Goal: Task Accomplishment & Management: Complete application form

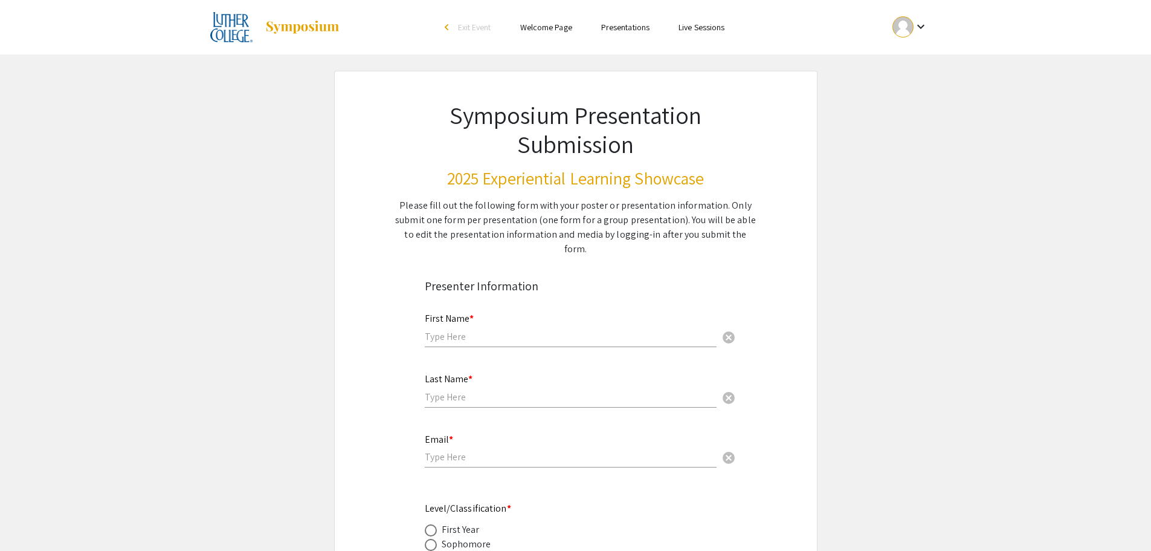
click at [498, 330] on input "text" at bounding box center [571, 336] width 292 height 13
type input "[PERSON_NAME]"
click at [464, 390] on input "text" at bounding box center [571, 396] width 292 height 13
type input "[PERSON_NAME]"
click at [446, 450] on input "email" at bounding box center [571, 456] width 292 height 13
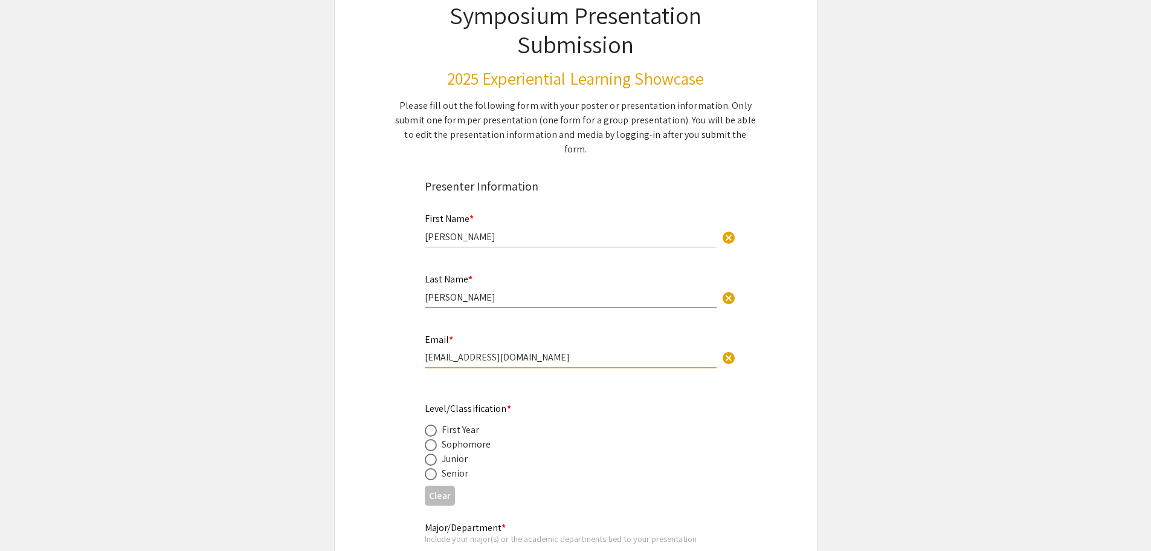
scroll to position [121, 0]
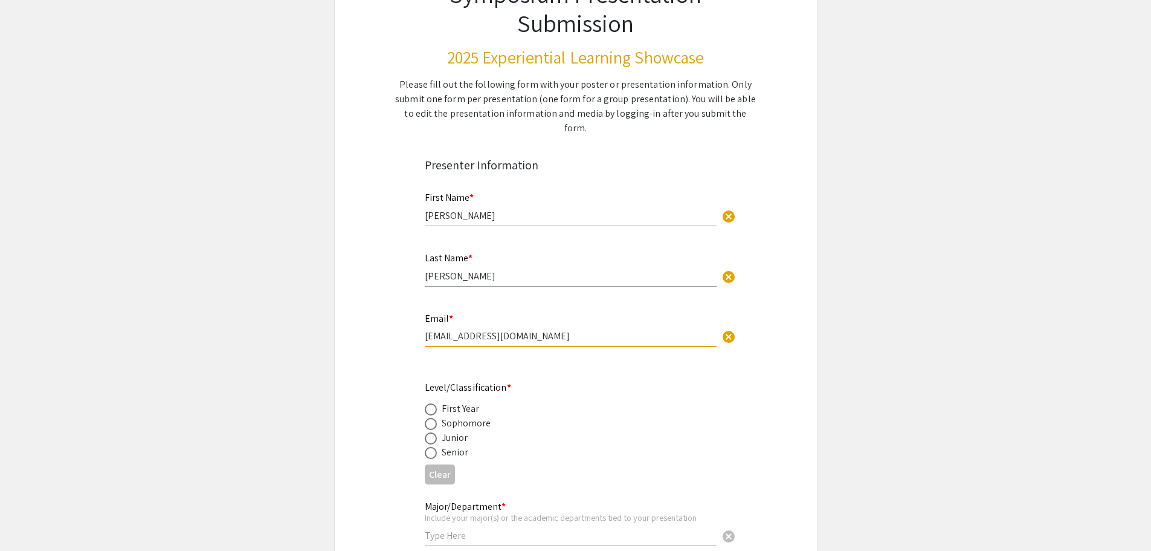
type input "[EMAIL_ADDRESS][DOMAIN_NAME]"
click at [442, 430] on div "Junior" at bounding box center [455, 437] width 27 height 15
click at [432, 432] on span at bounding box center [431, 438] width 12 height 12
click at [432, 432] on input "radio" at bounding box center [431, 438] width 12 height 12
radio input "true"
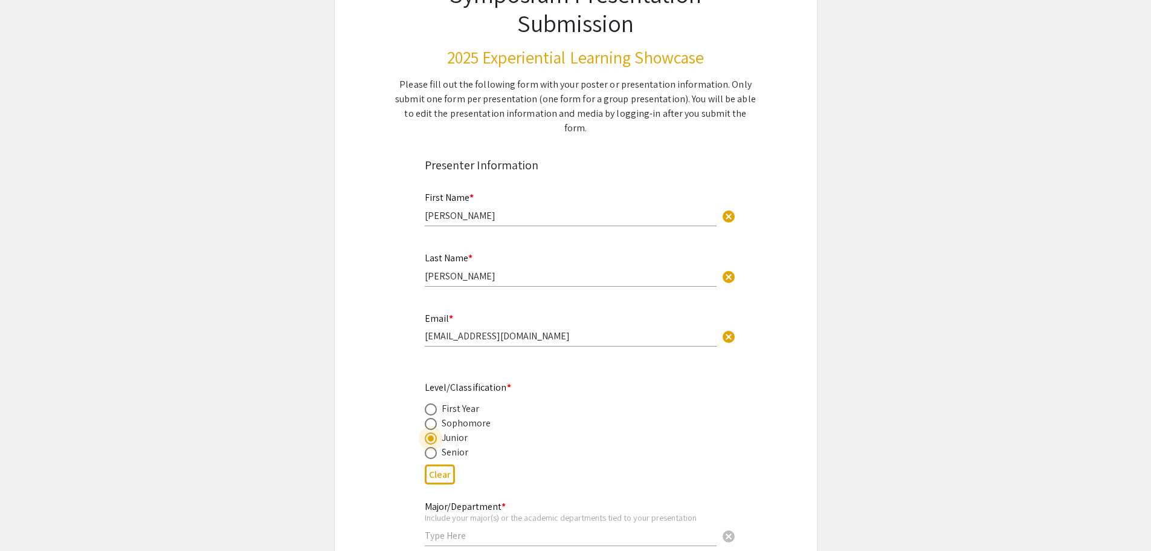
scroll to position [242, 0]
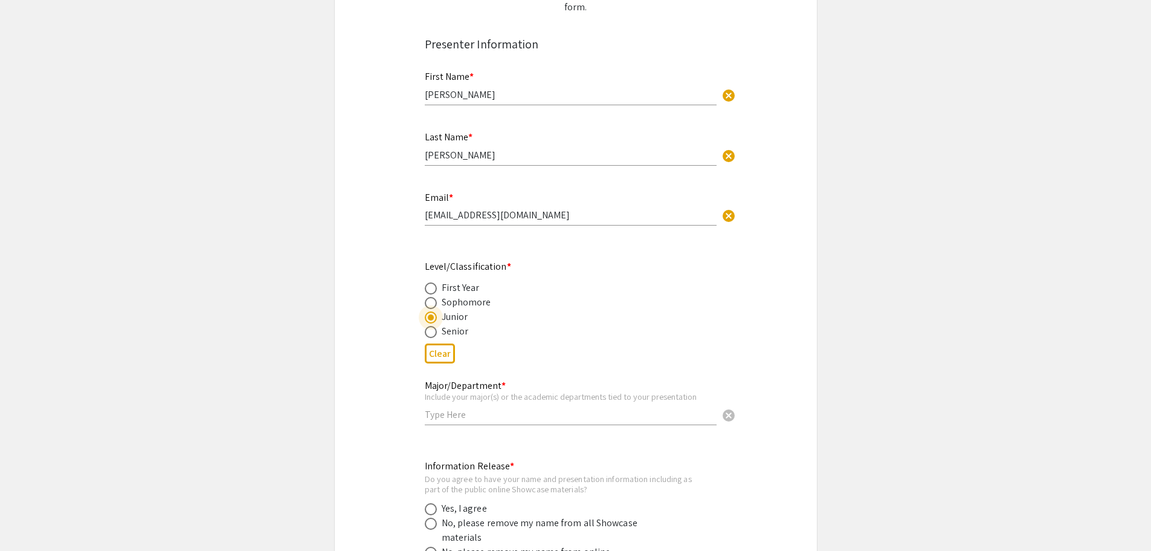
click at [465, 408] on input "text" at bounding box center [571, 414] width 292 height 13
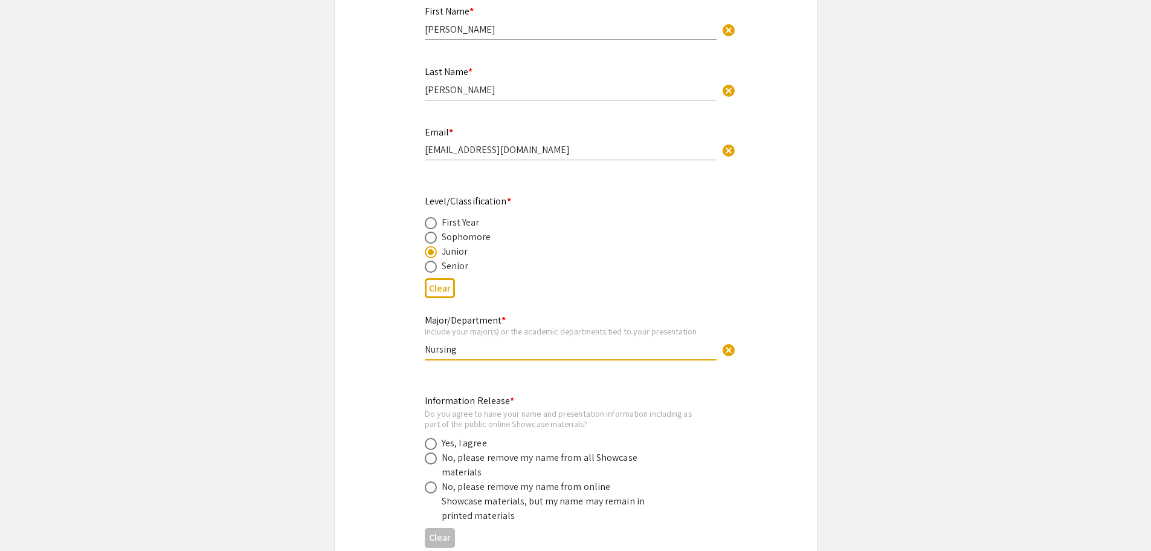
scroll to position [363, 0]
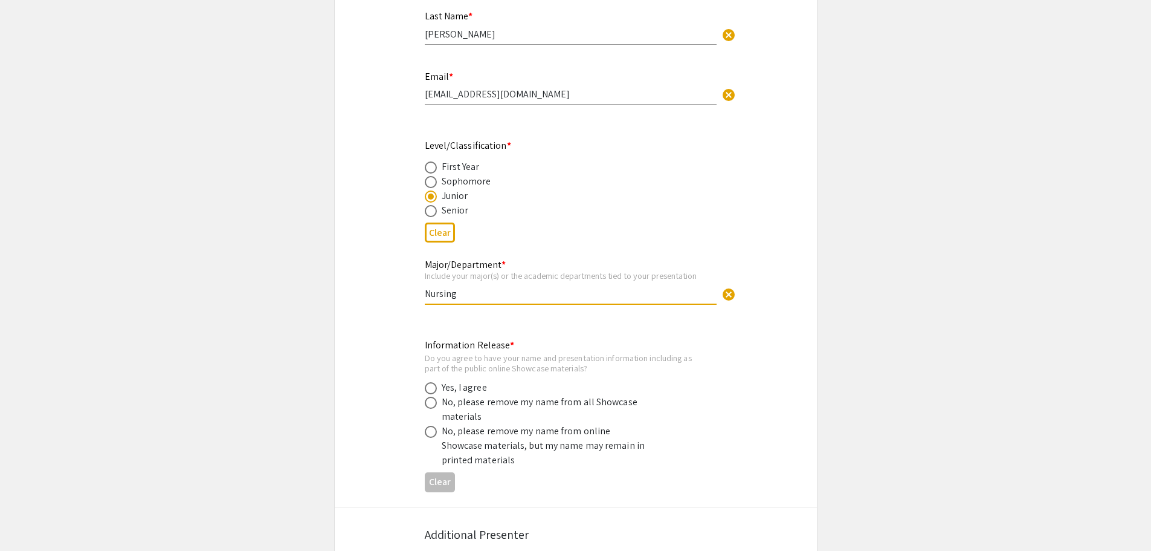
type input "Nursing"
click at [473, 380] on div "Yes, I agree" at bounding box center [464, 387] width 45 height 15
click at [436, 382] on span at bounding box center [431, 388] width 12 height 12
click at [436, 382] on input "radio" at bounding box center [431, 388] width 12 height 12
radio input "true"
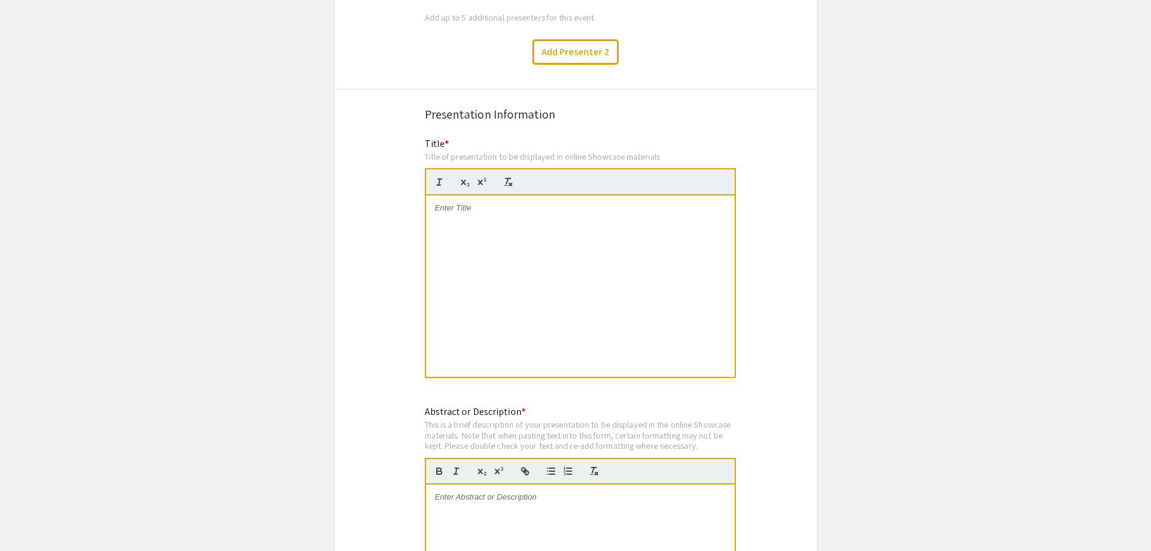
scroll to position [907, 0]
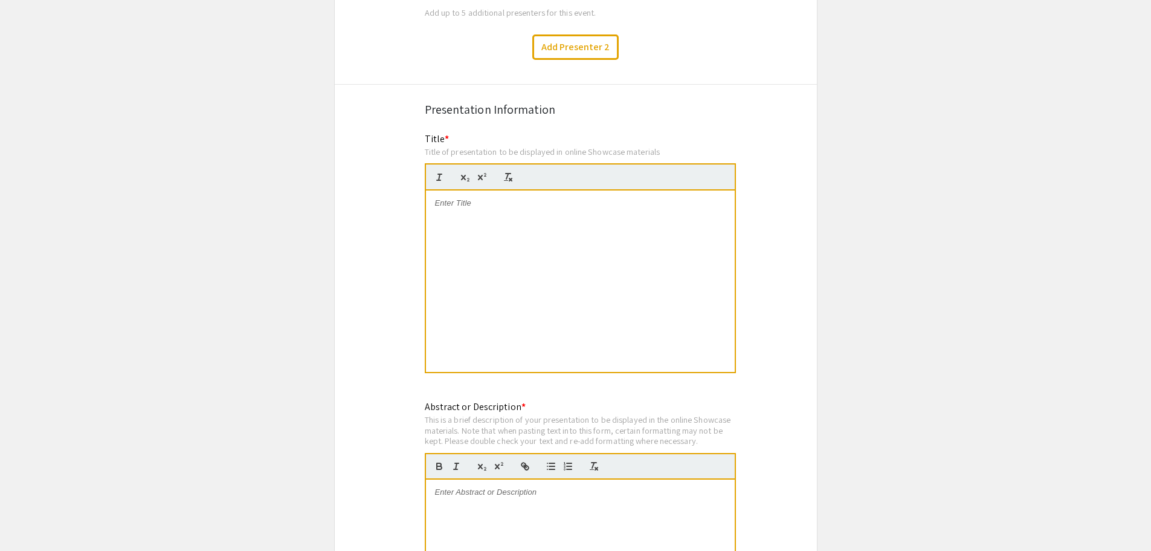
click at [468, 198] on p at bounding box center [580, 203] width 291 height 11
drag, startPoint x: 493, startPoint y: 215, endPoint x: 434, endPoint y: 213, distance: 59.3
click at [434, 213] on div ""Caring Beyond the Cure: My Experience as a Patient Care Assistant in Hematolog…" at bounding box center [580, 280] width 309 height 181
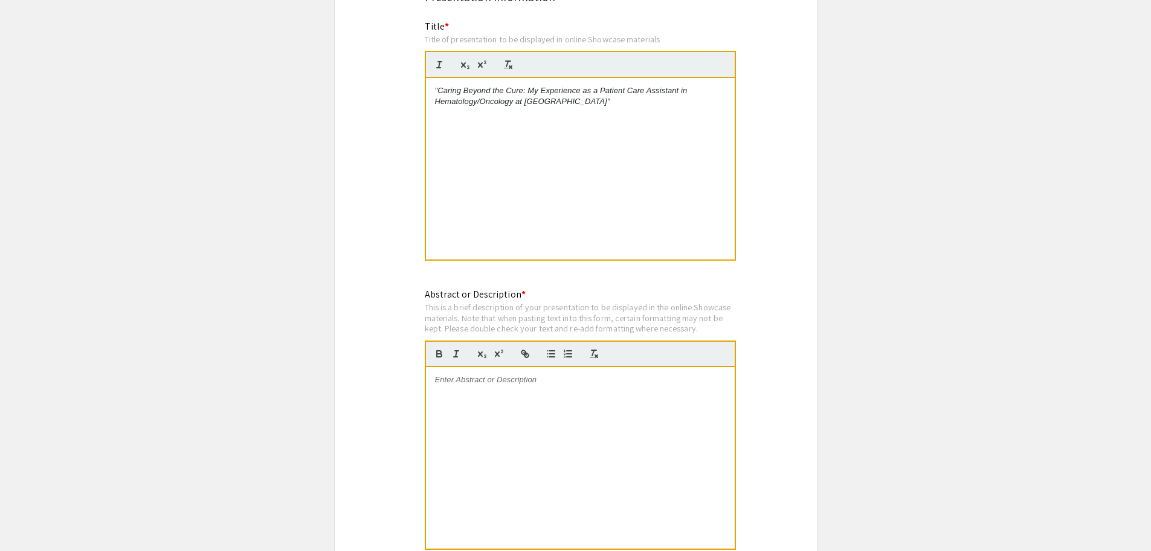
scroll to position [1028, 0]
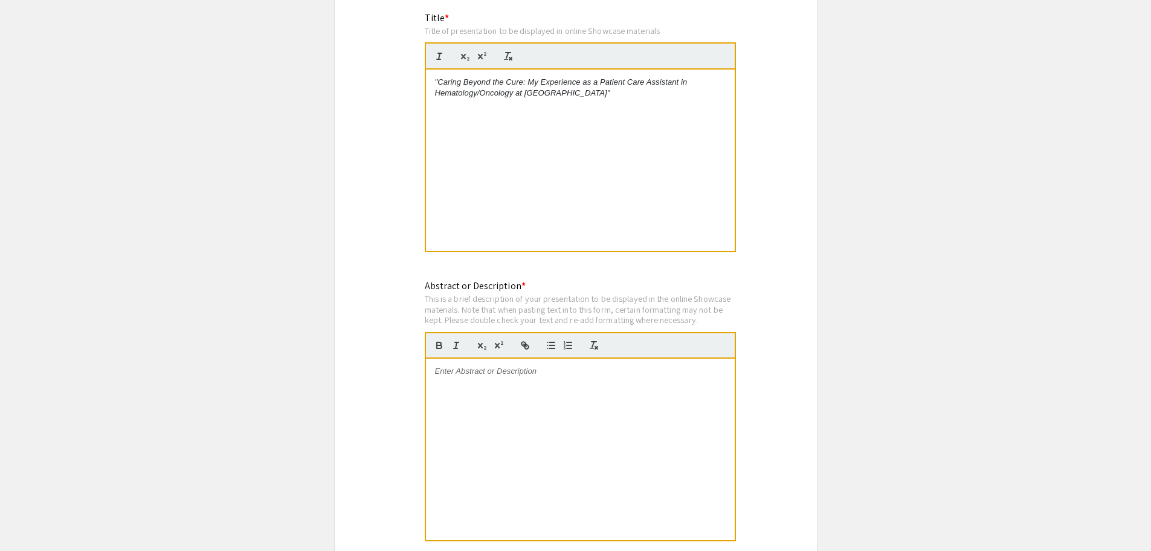
click at [513, 395] on div at bounding box center [580, 448] width 309 height 181
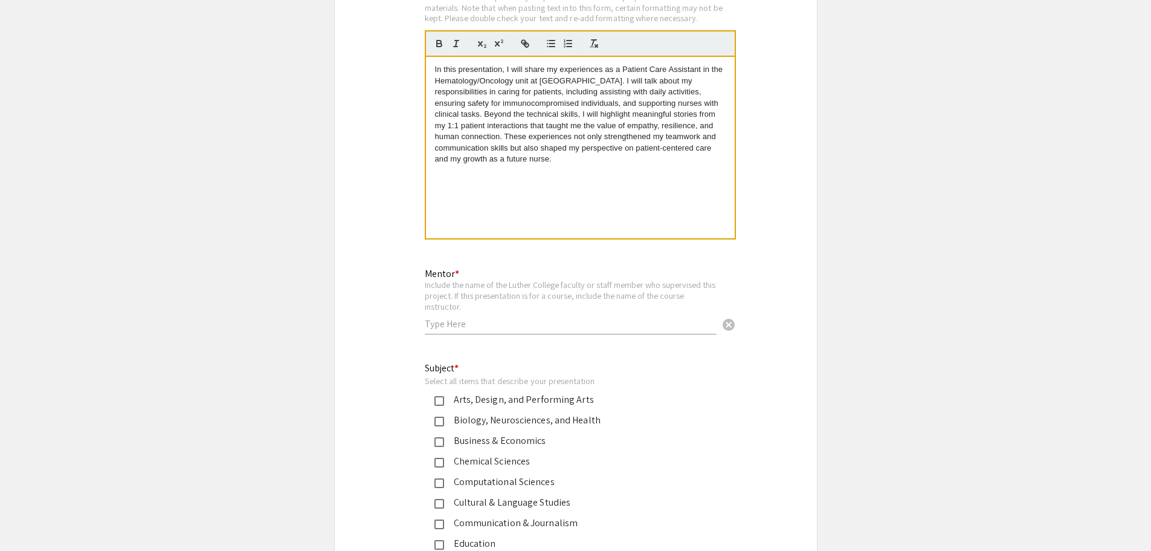
scroll to position [1330, 0]
click at [478, 317] on input "text" at bounding box center [571, 323] width 292 height 13
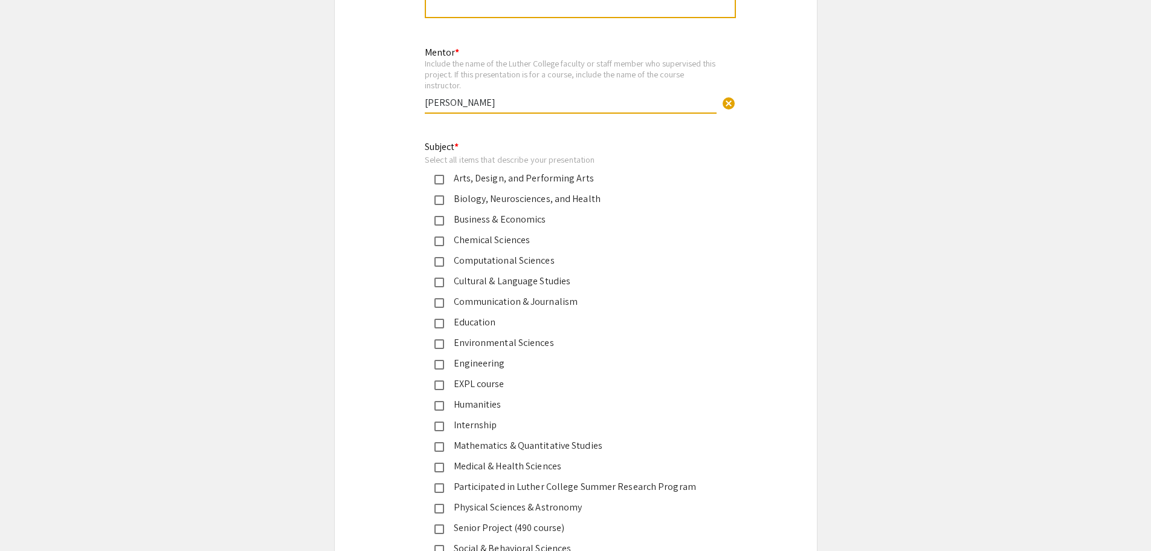
scroll to position [1572, 0]
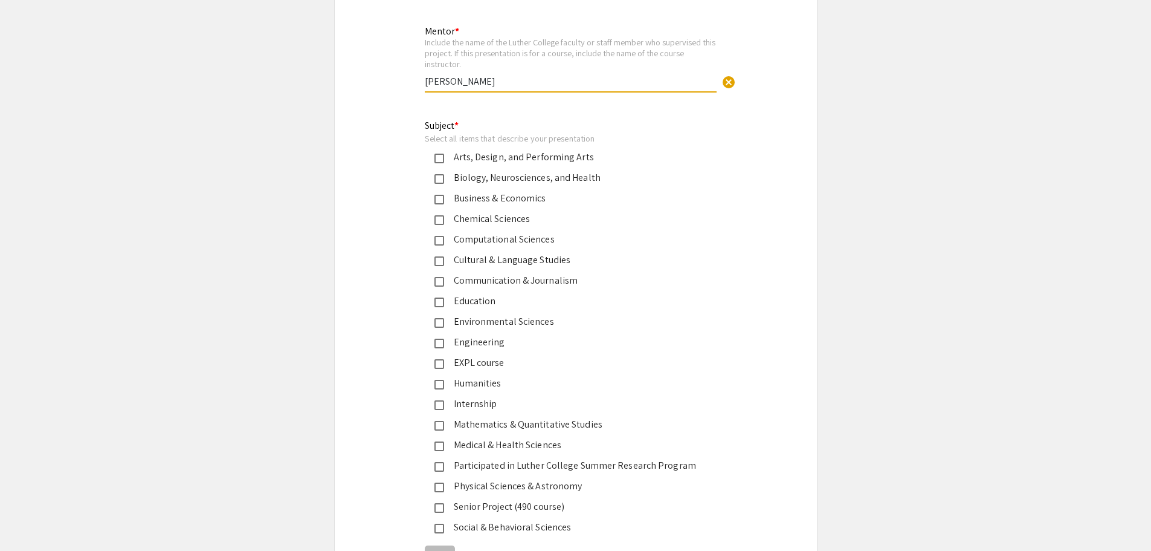
type input "[PERSON_NAME]"
click at [468, 397] on div "Internship" at bounding box center [571, 404] width 254 height 15
click at [494, 438] on div "Medical & Health Sciences" at bounding box center [571, 445] width 254 height 15
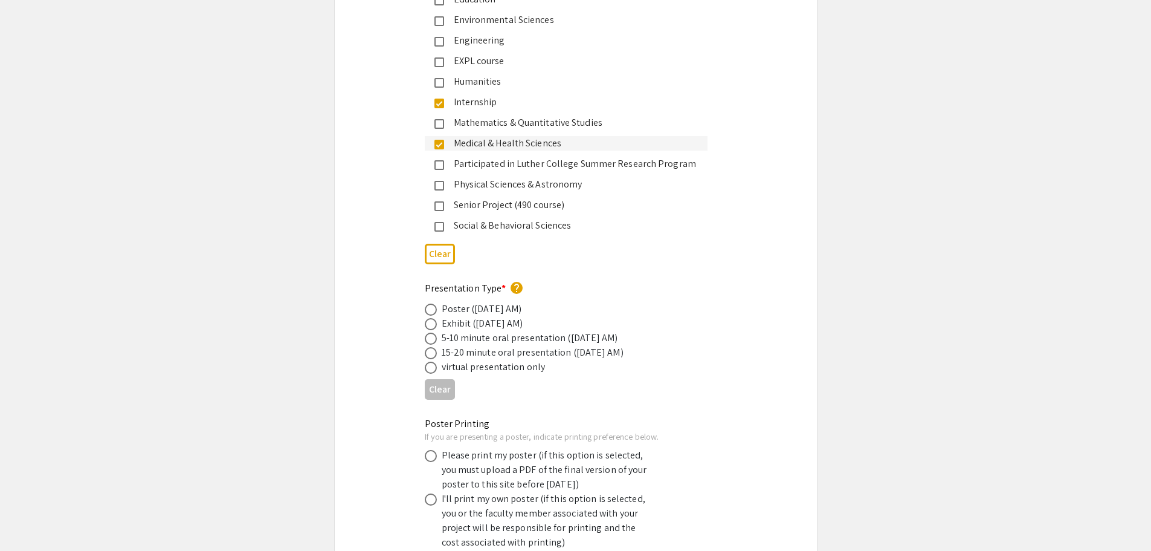
scroll to position [1874, 0]
click at [433, 346] on span at bounding box center [431, 352] width 12 height 12
click at [433, 346] on input "radio" at bounding box center [431, 352] width 12 height 12
radio input "true"
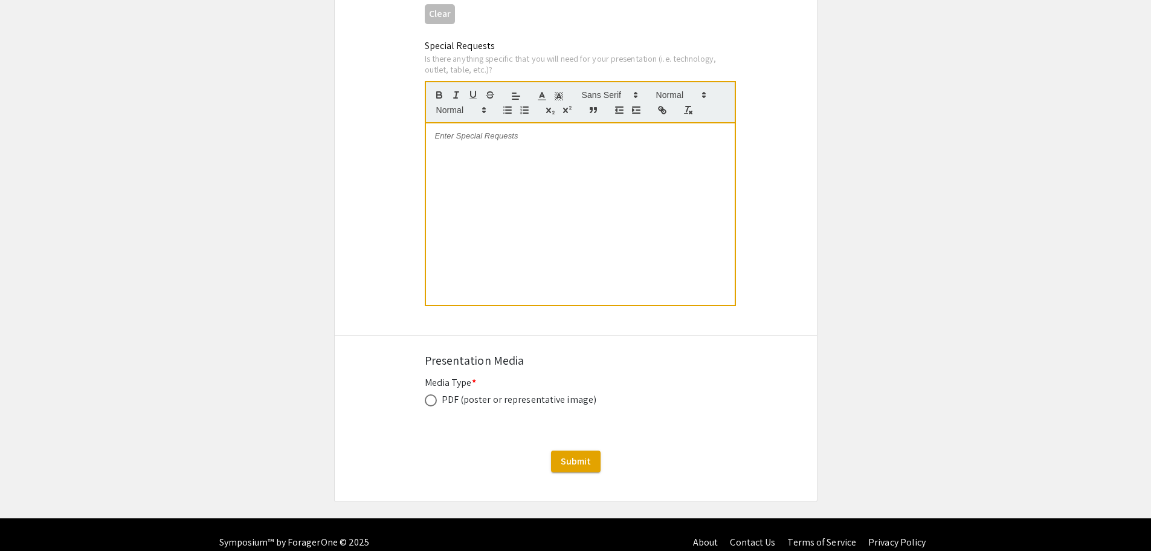
scroll to position [2439, 0]
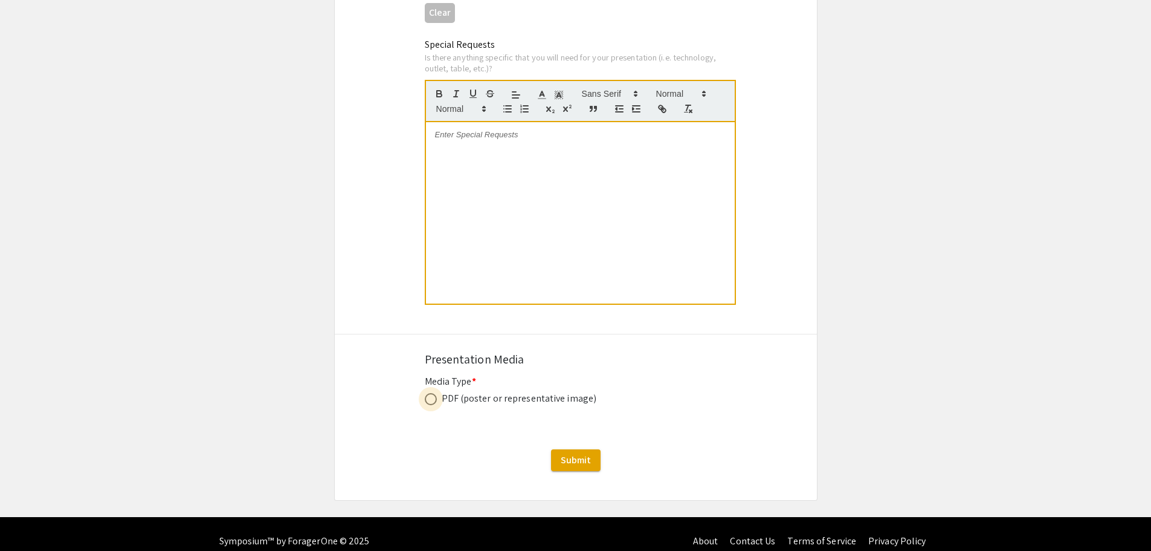
click at [433, 393] on span at bounding box center [431, 399] width 12 height 12
click at [433, 393] on input "radio" at bounding box center [431, 399] width 12 height 12
radio input "true"
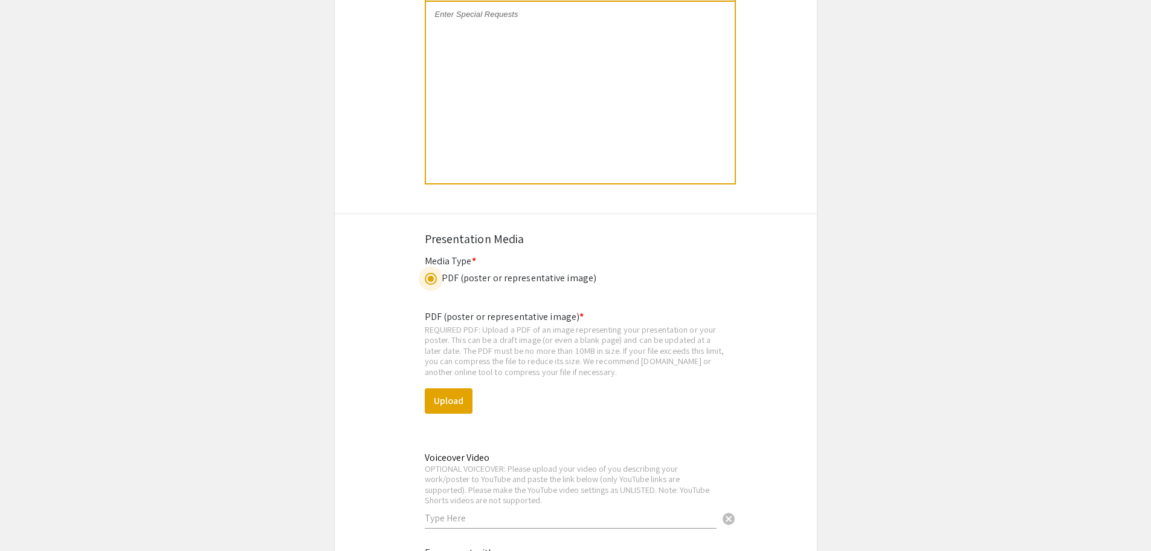
scroll to position [2560, 0]
click at [462, 387] on button "Upload" at bounding box center [449, 399] width 48 height 25
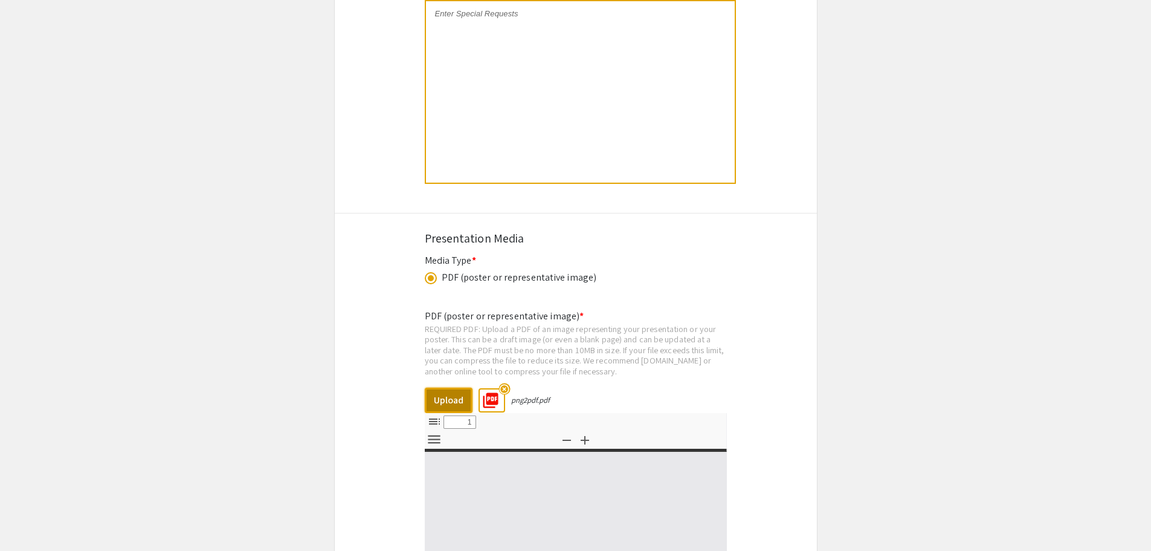
select select "custom"
type input "0"
select select "custom"
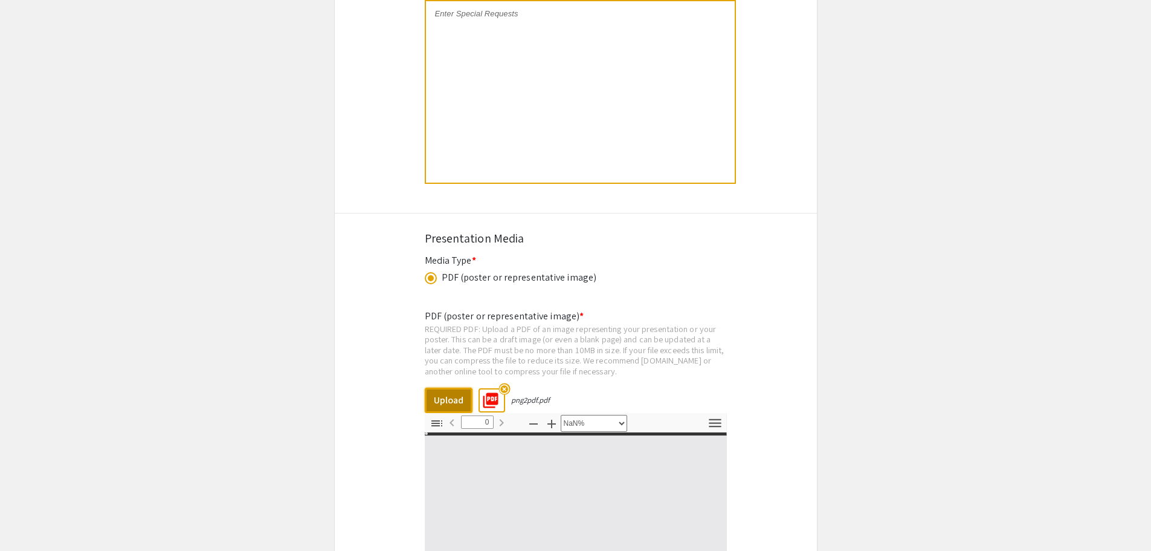
type input "1"
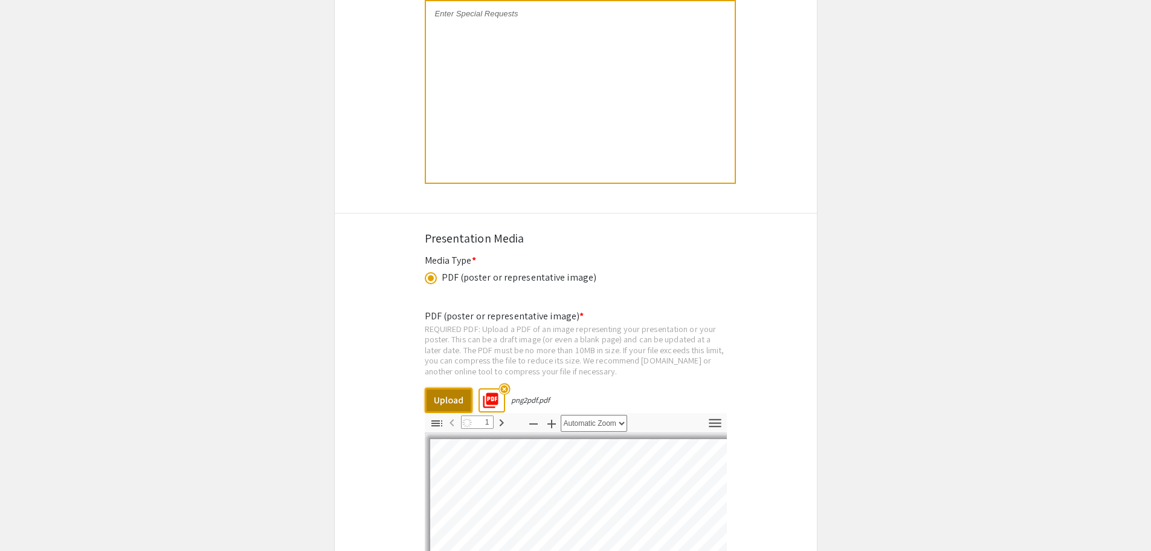
select select "auto"
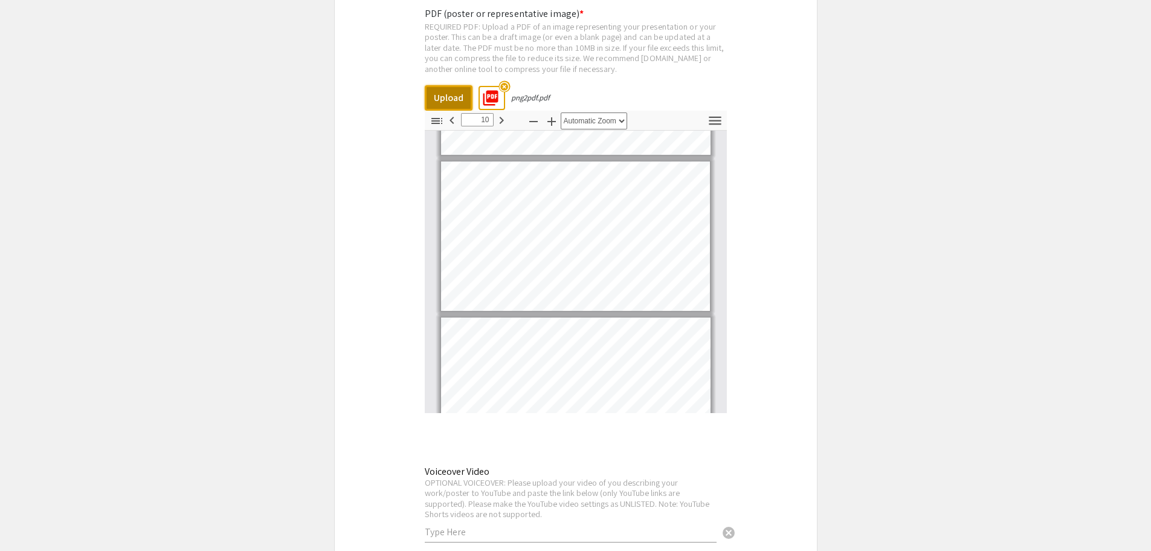
scroll to position [1394, 0]
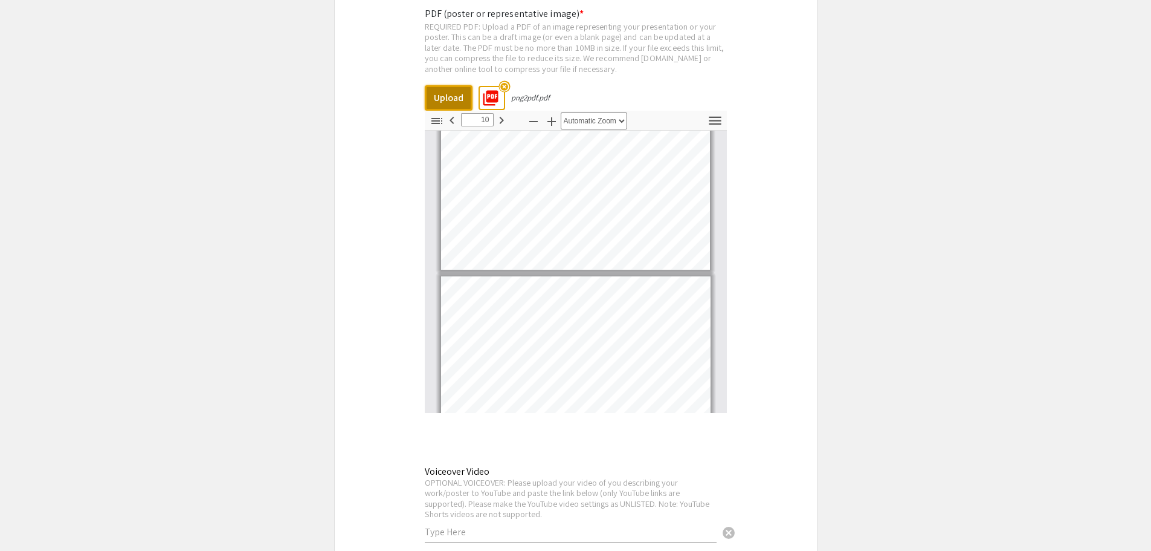
type input "11"
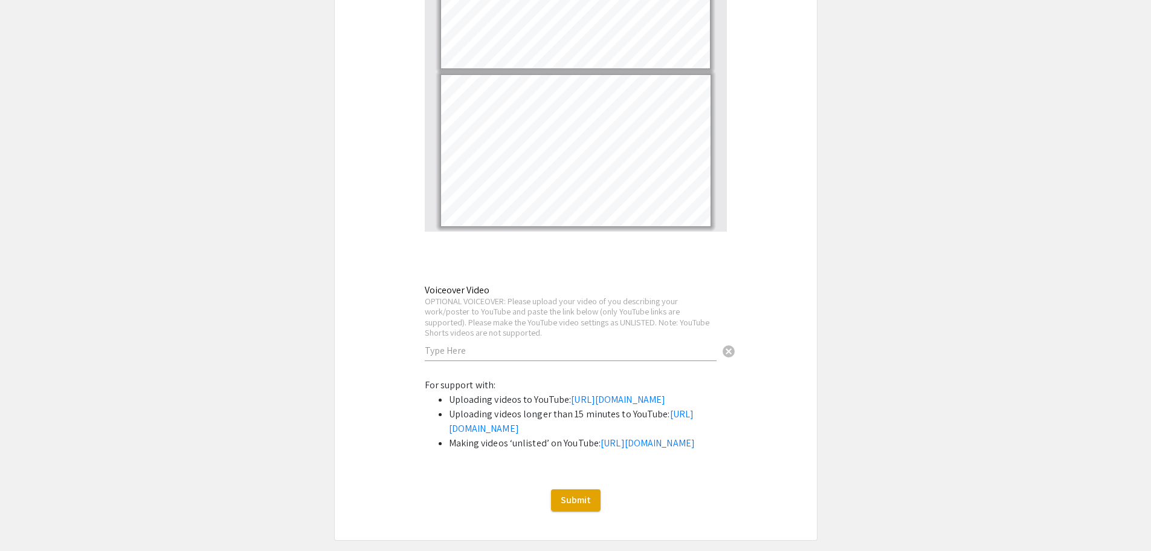
scroll to position [3156, 0]
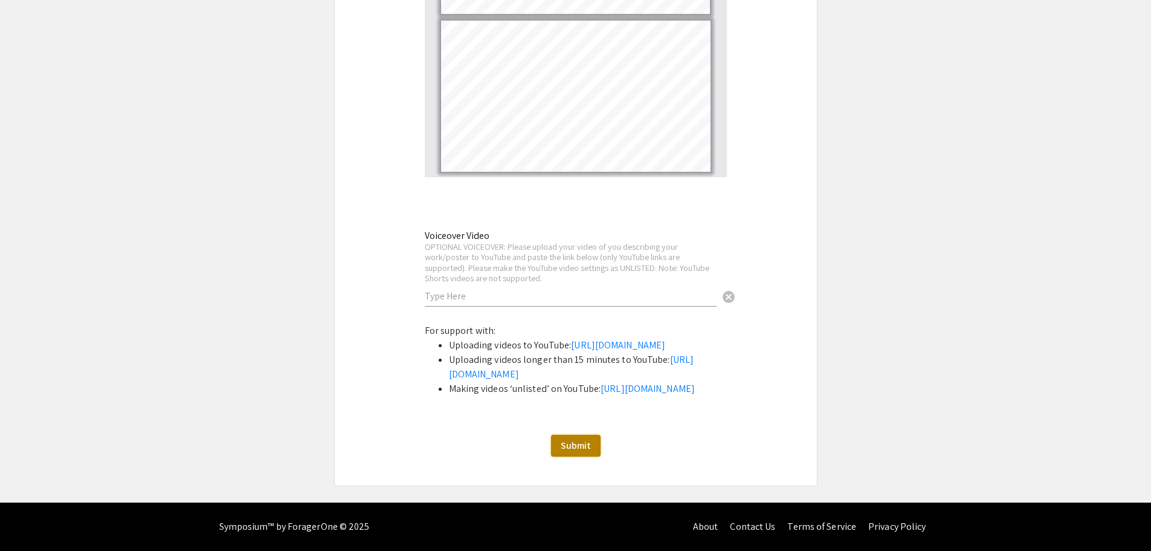
click at [573, 442] on span "Submit" at bounding box center [576, 445] width 30 height 13
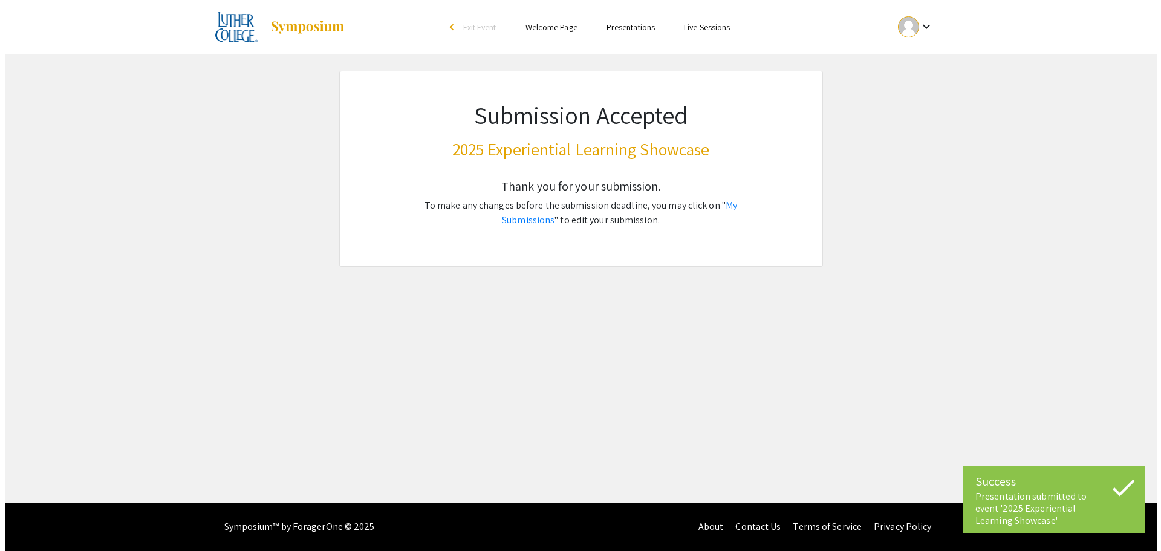
scroll to position [0, 0]
click at [925, 27] on mat-icon "keyboard_arrow_down" at bounding box center [926, 26] width 15 height 15
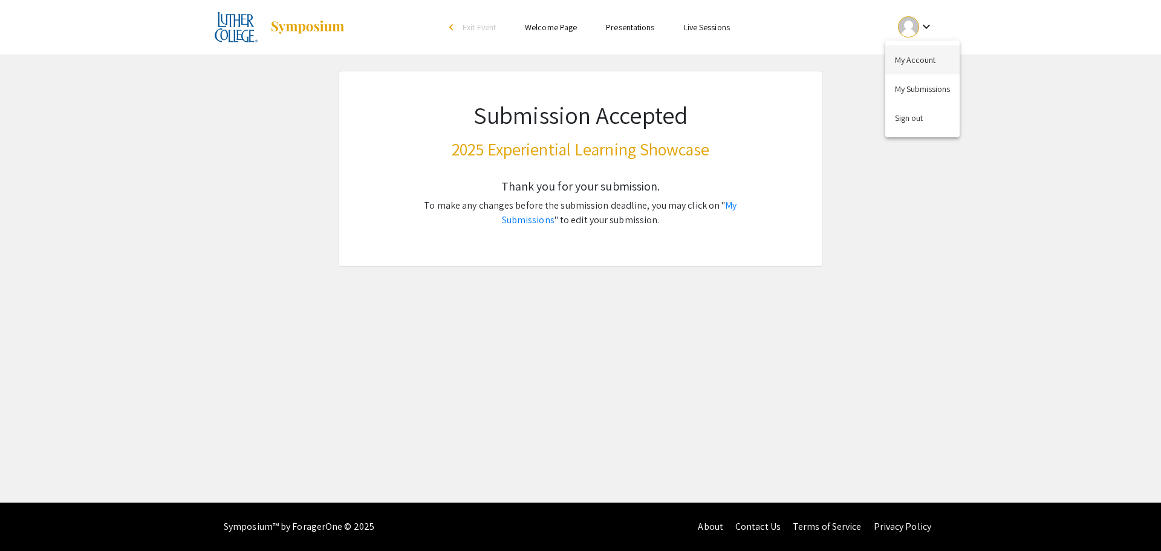
click at [917, 53] on button "My Account" at bounding box center [922, 59] width 74 height 29
